Goal: Transaction & Acquisition: Purchase product/service

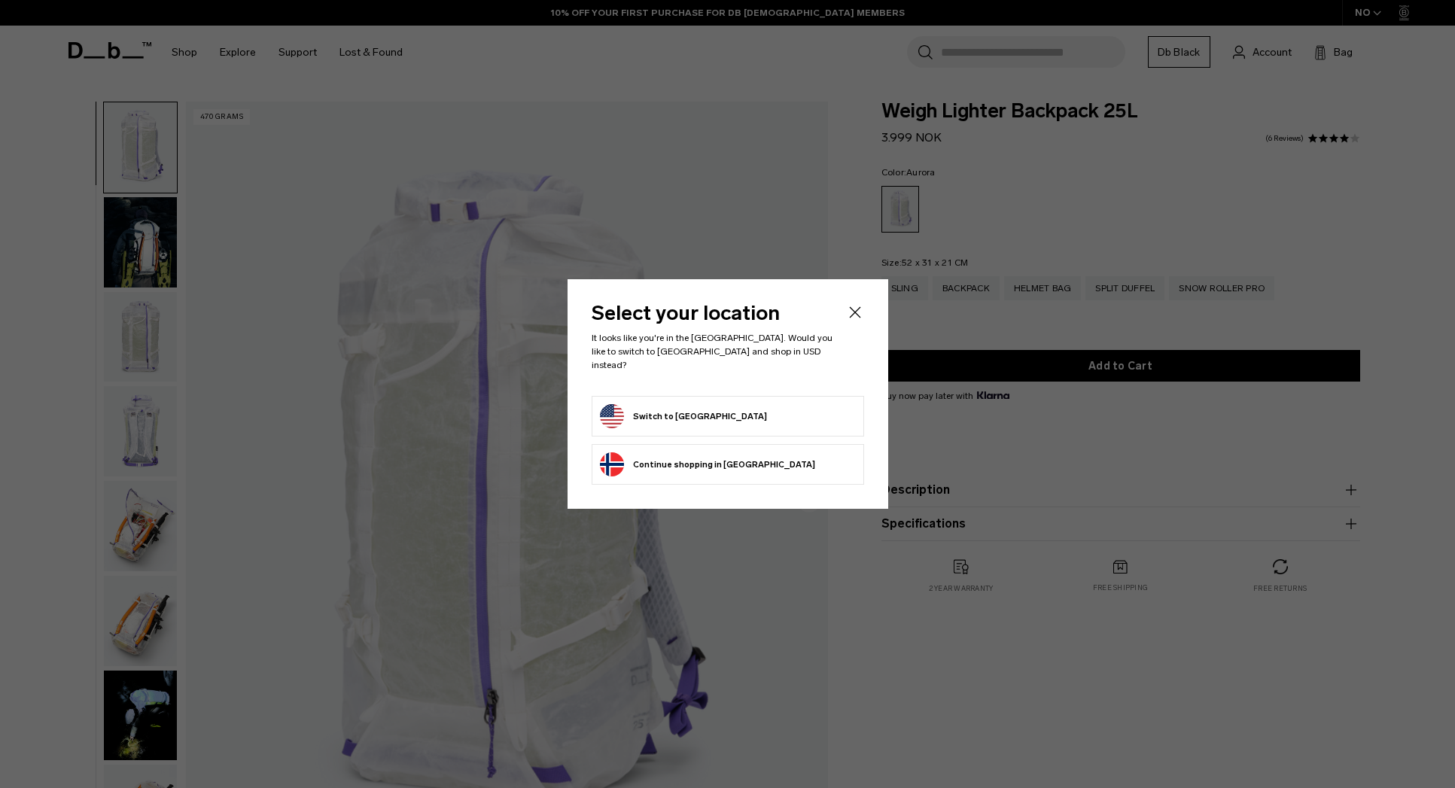
click at [852, 319] on icon "Close" at bounding box center [855, 312] width 18 height 18
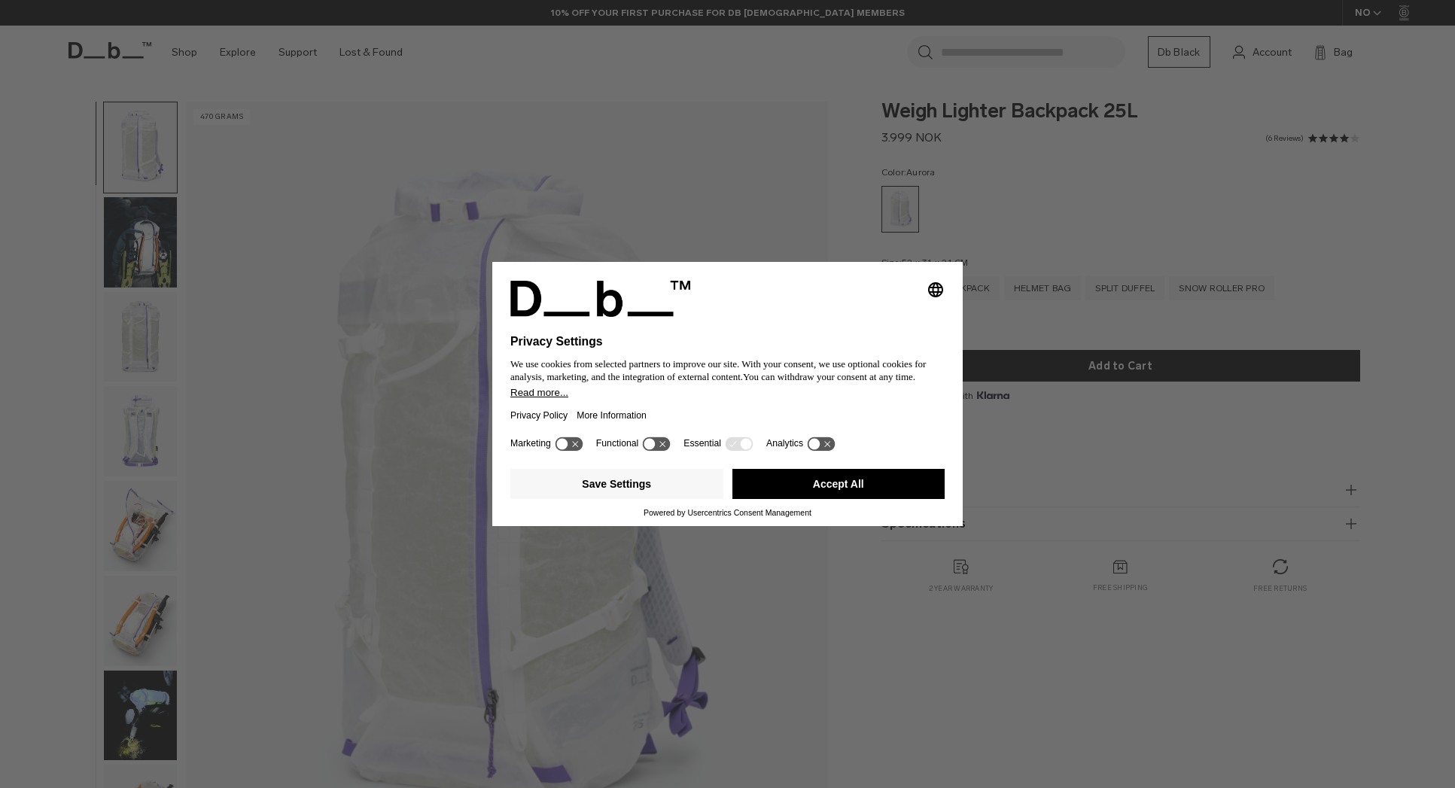
click at [737, 209] on div "Selecting an option will immediately change the language Privacy Settings We us…" at bounding box center [727, 394] width 1455 height 788
click at [829, 488] on button "Accept All" at bounding box center [838, 484] width 213 height 30
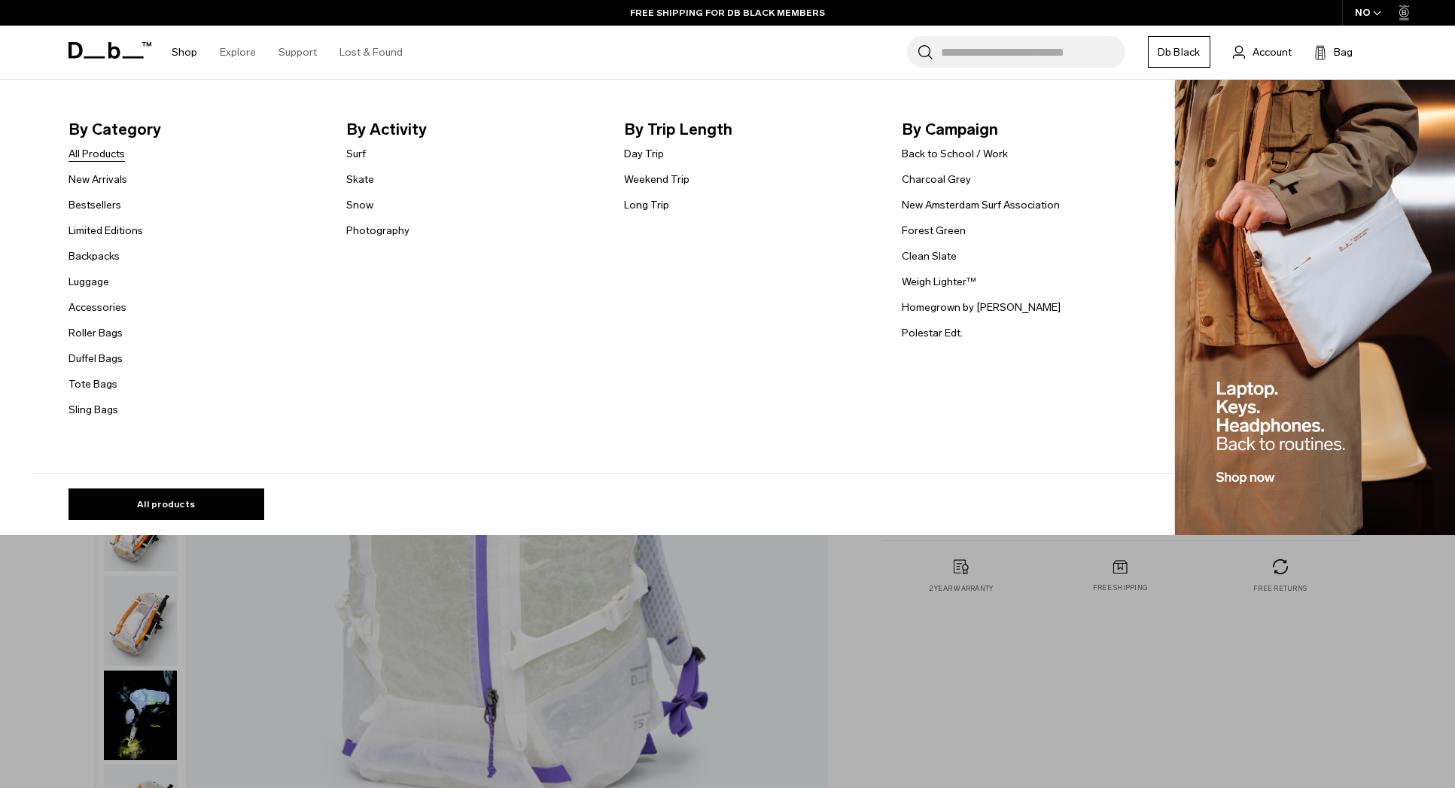
click at [106, 152] on link "All Products" at bounding box center [97, 154] width 56 height 16
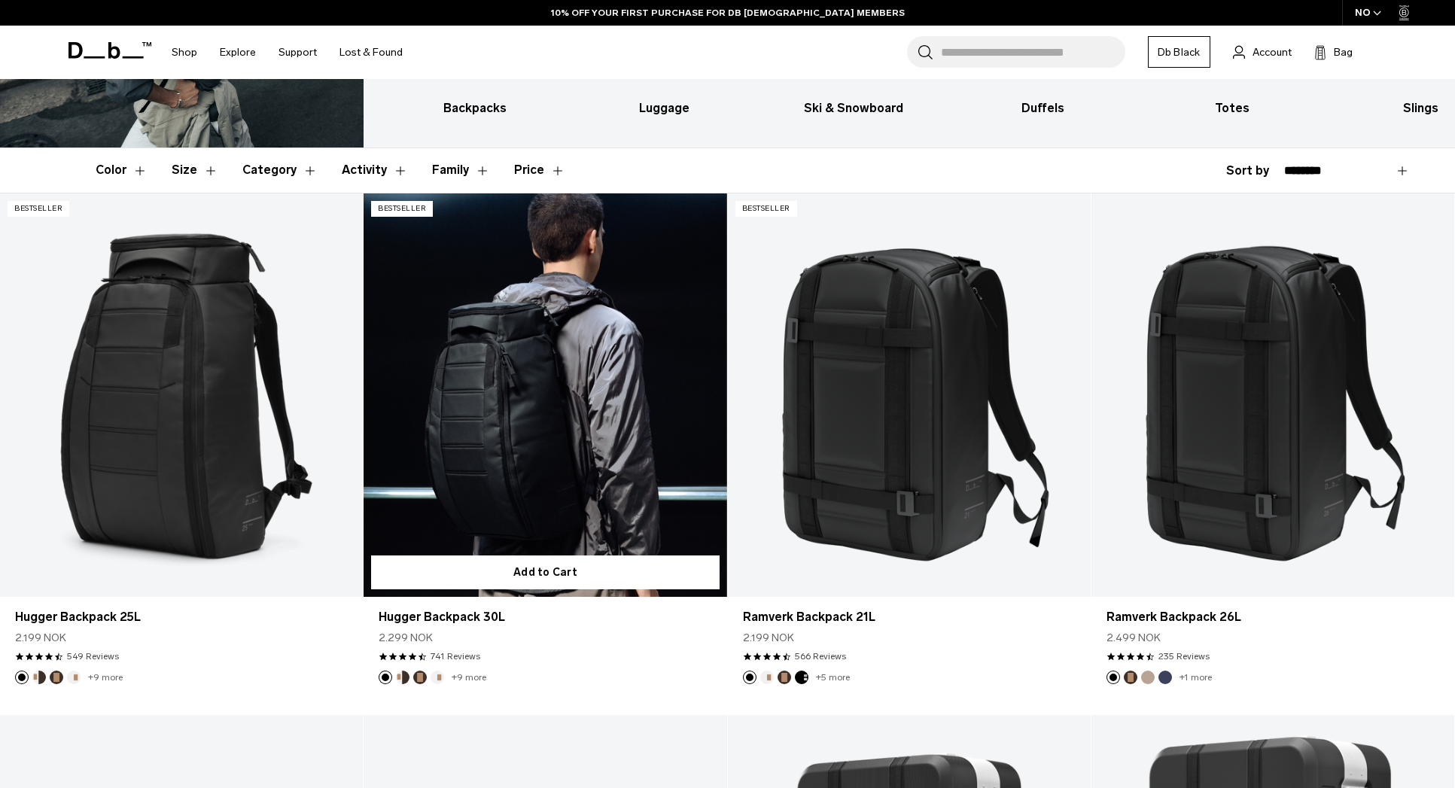
scroll to position [266, 0]
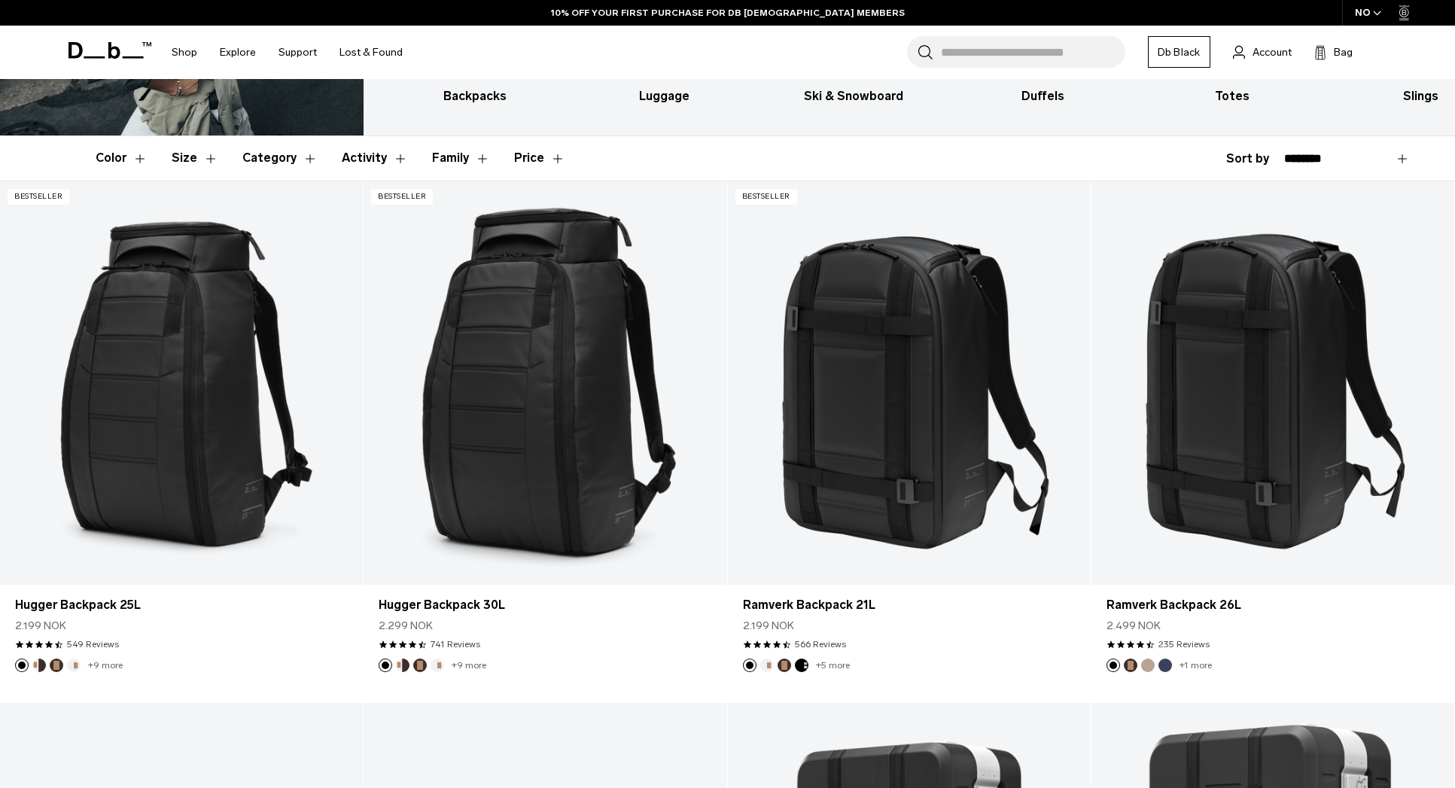
click at [1373, 8] on span "button" at bounding box center [1377, 13] width 8 height 11
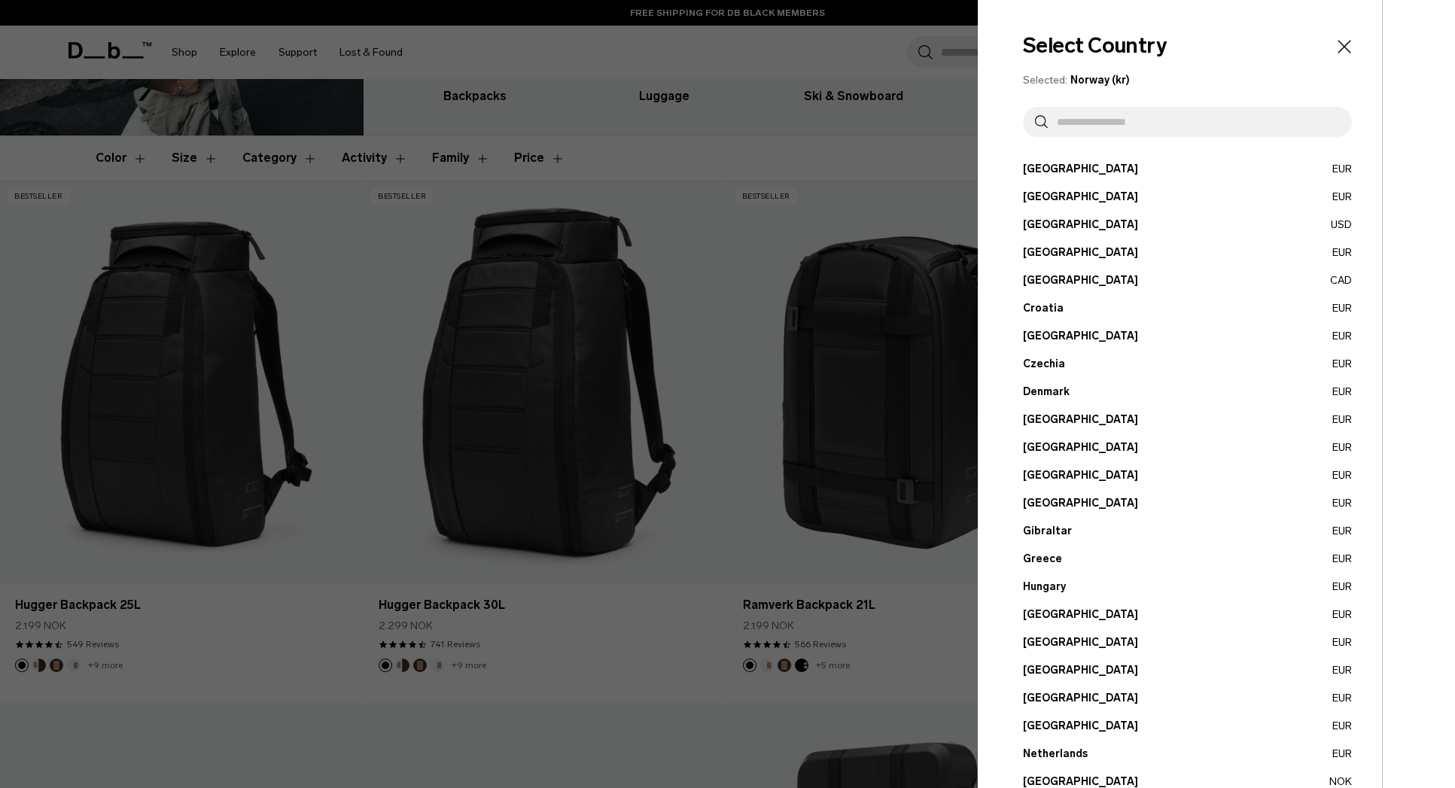
scroll to position [322, 0]
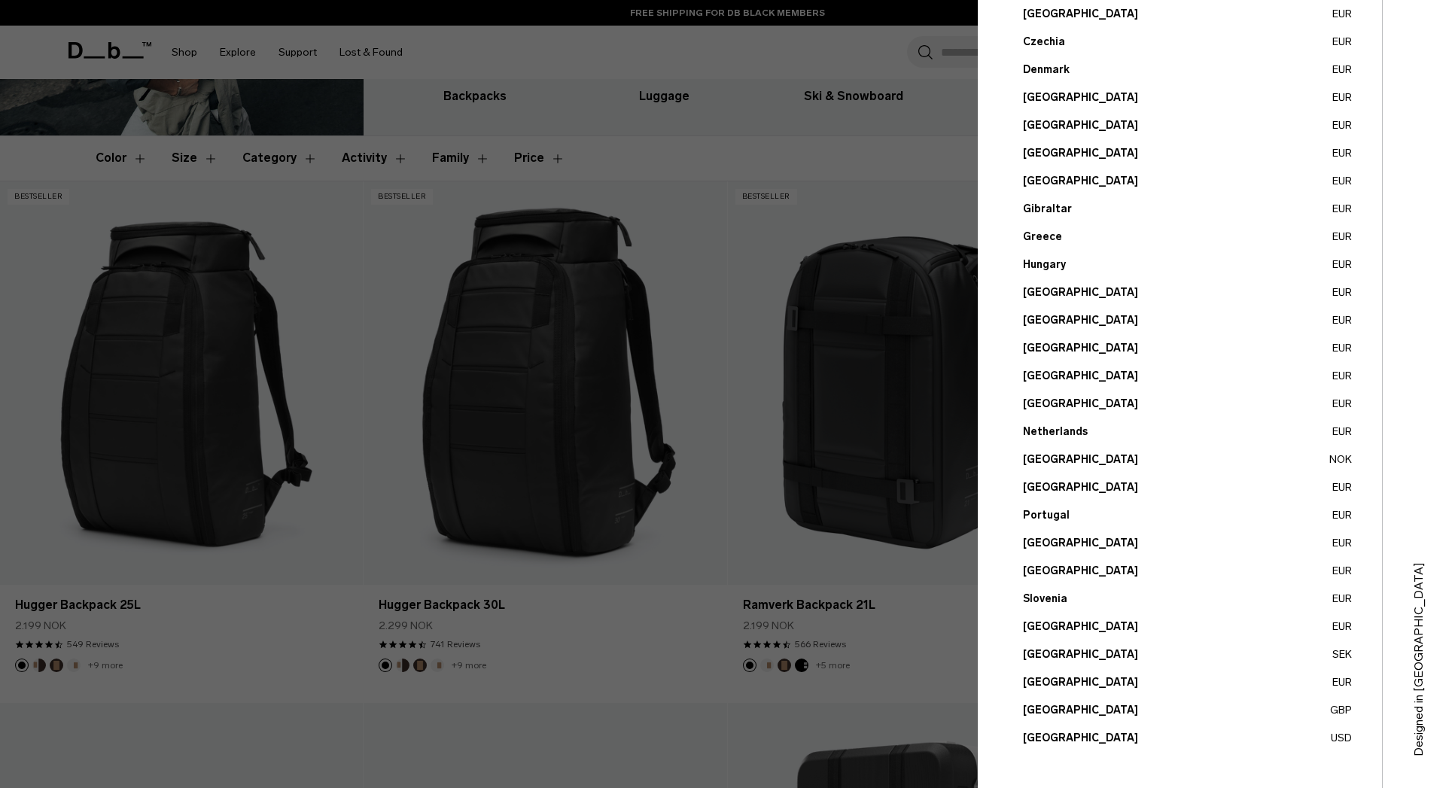
click at [1065, 739] on button "United States USD" at bounding box center [1187, 738] width 329 height 16
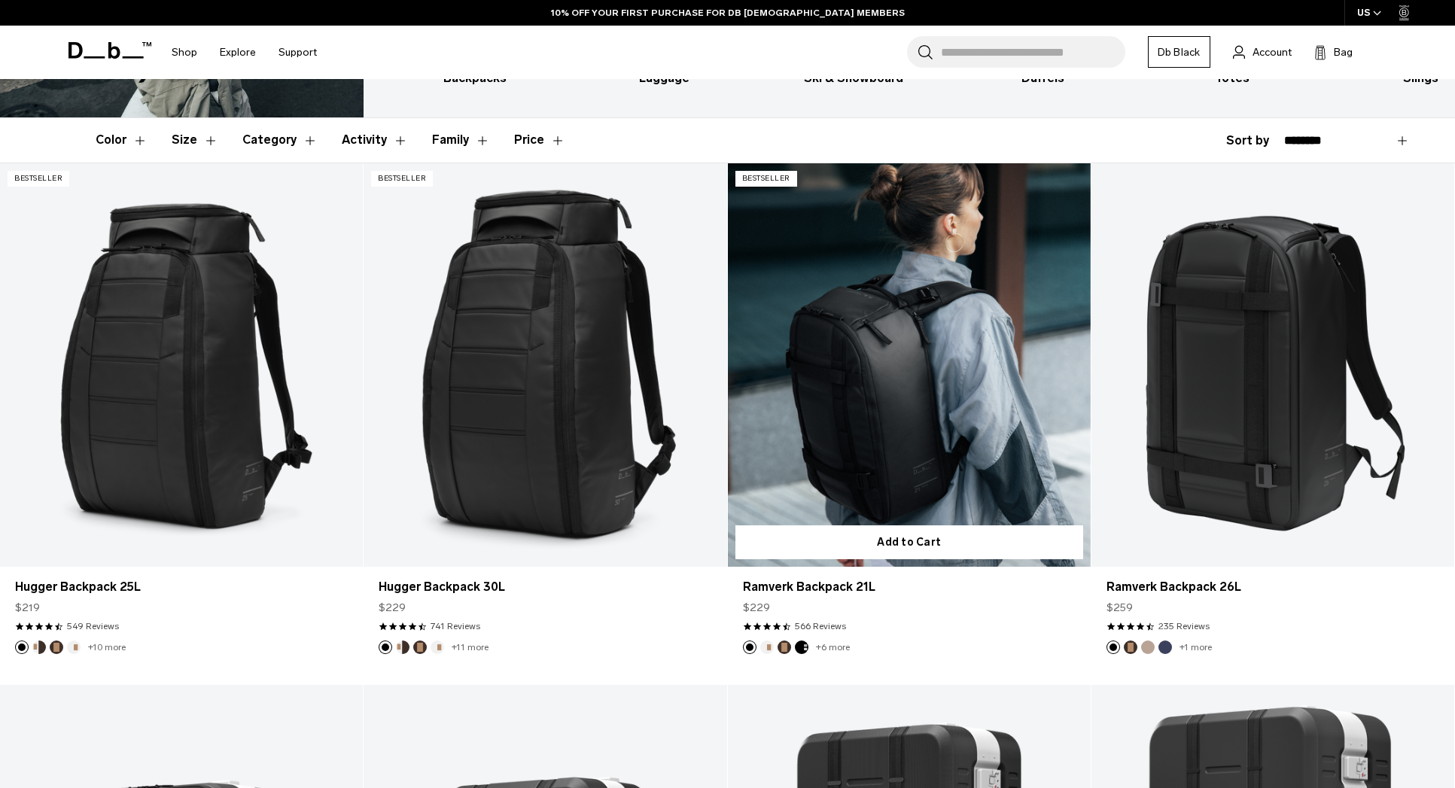
click at [768, 644] on button "Oatmilk" at bounding box center [767, 648] width 14 height 14
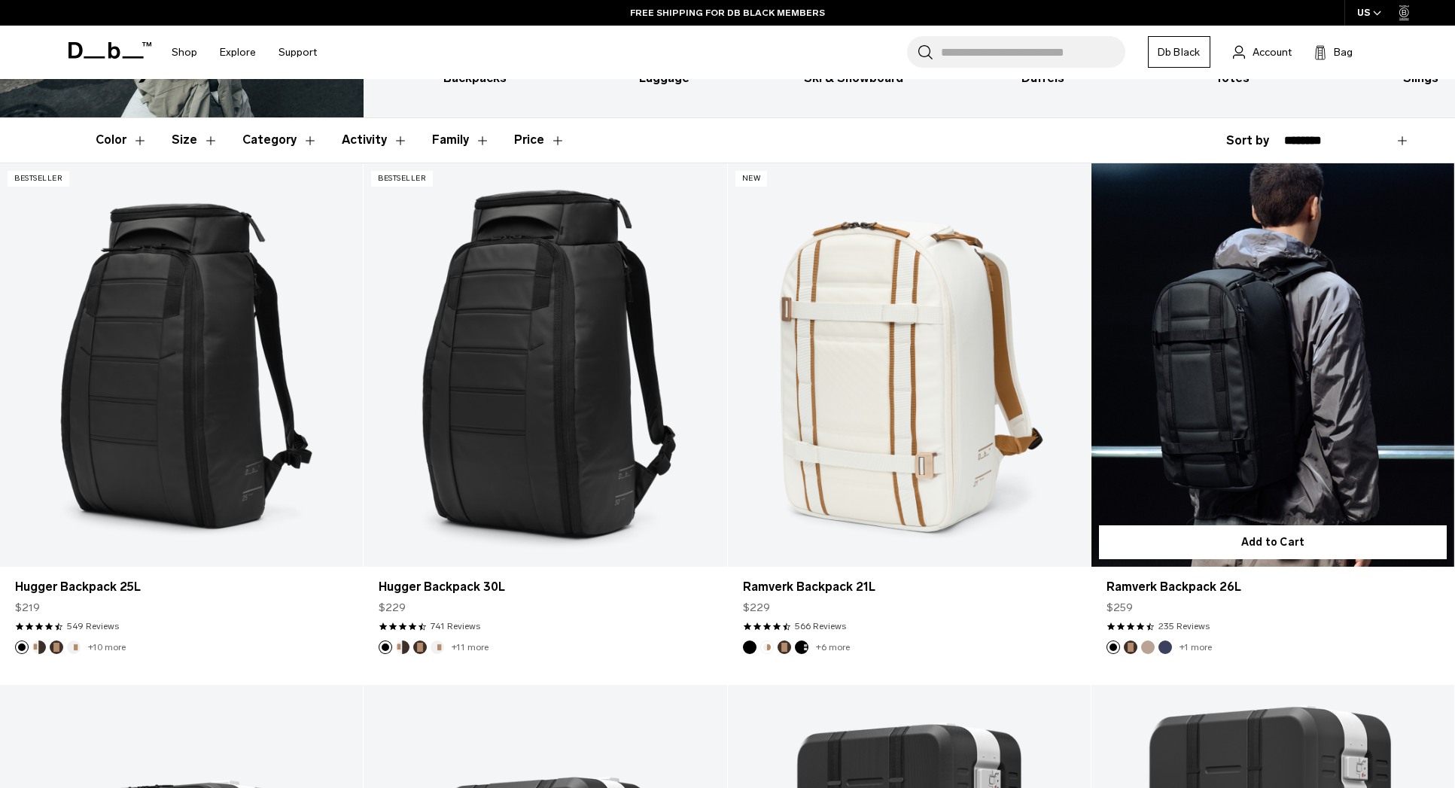
click at [1125, 647] on button "Espresso" at bounding box center [1131, 648] width 14 height 14
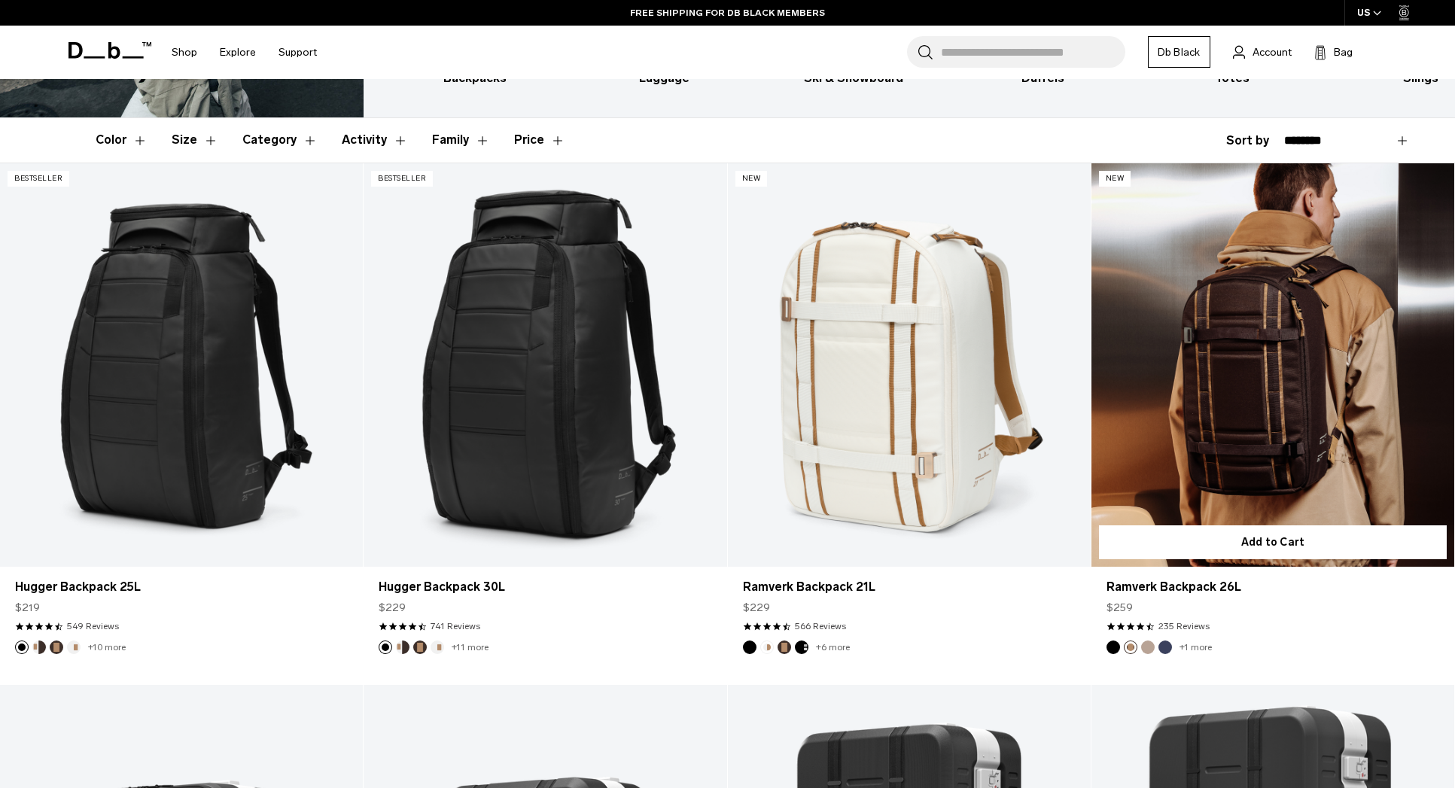
click at [1151, 647] on button "Fogbow Beige" at bounding box center [1148, 648] width 14 height 14
